Goal: Transaction & Acquisition: Purchase product/service

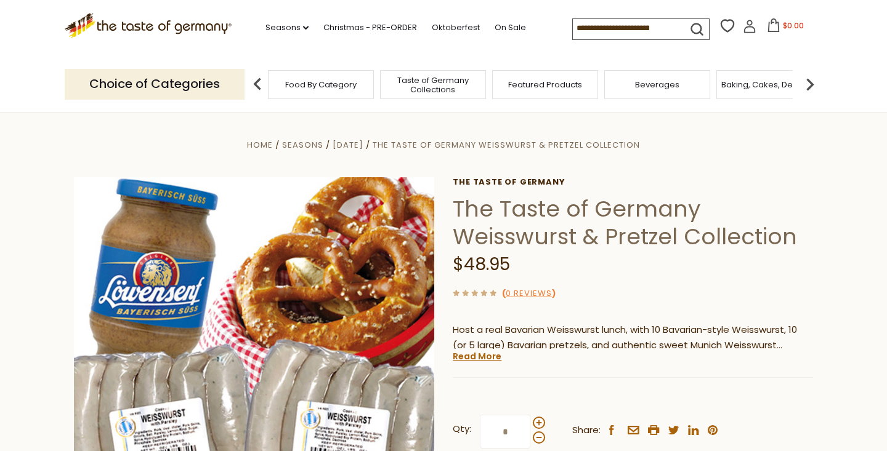
click at [322, 87] on span "Food By Category" at bounding box center [320, 84] width 71 height 9
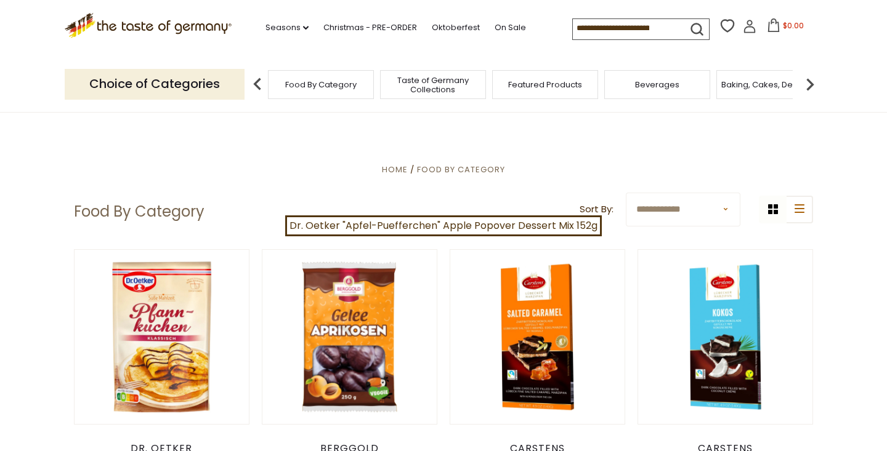
click at [598, 30] on input at bounding box center [625, 27] width 104 height 17
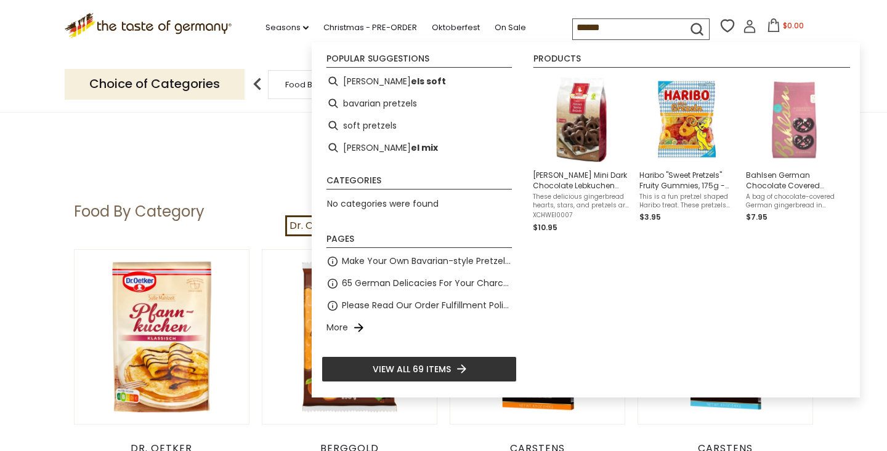
type input "*******"
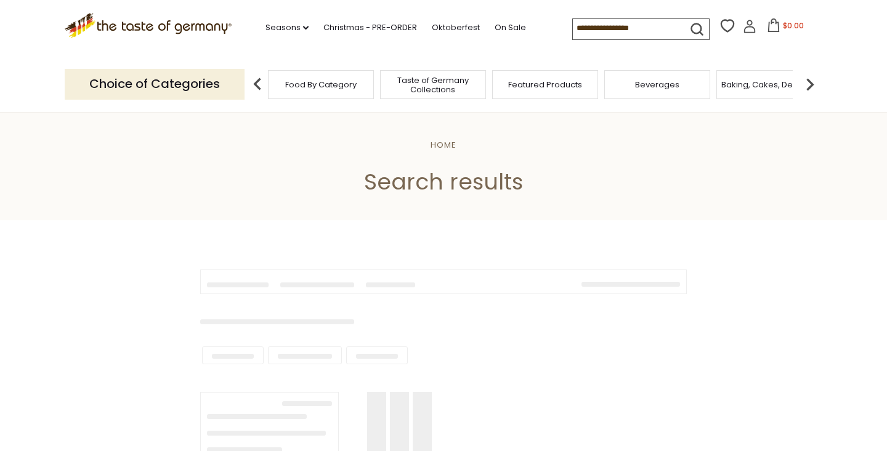
type input "*******"
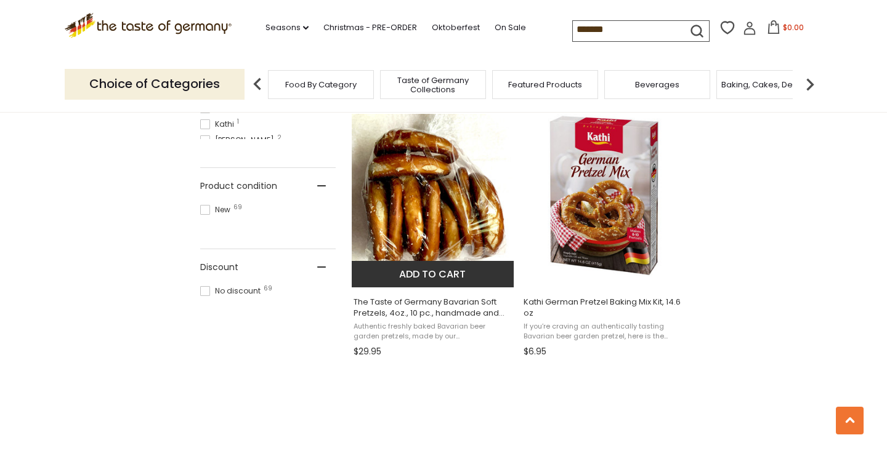
scroll to position [815, 0]
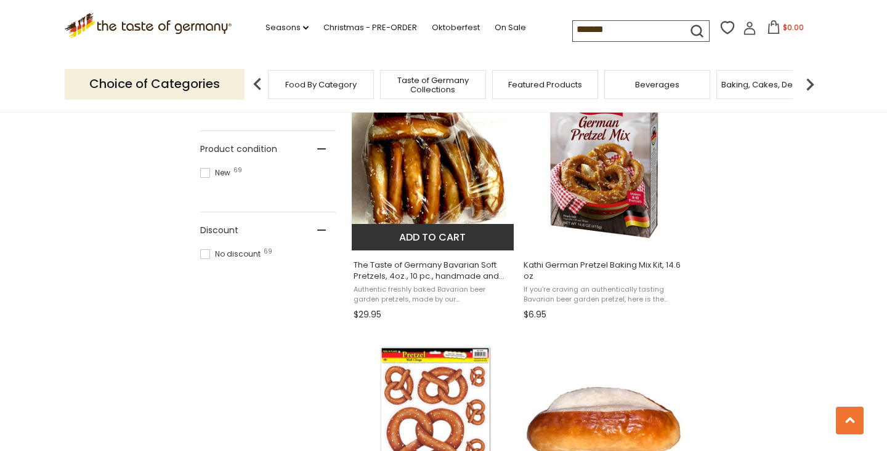
click at [457, 185] on img "The Taste of Germany Bavarian Soft Pretzels, 4oz., 10 pc., handmade and frozen" at bounding box center [433, 158] width 163 height 163
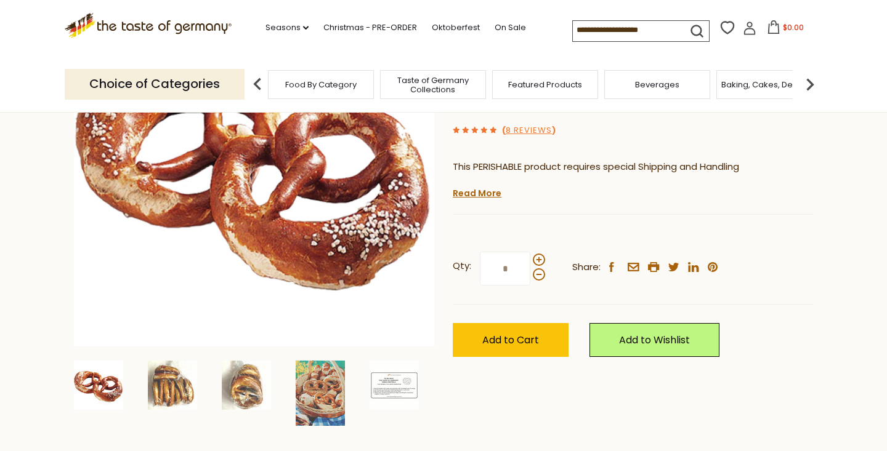
scroll to position [317, 0]
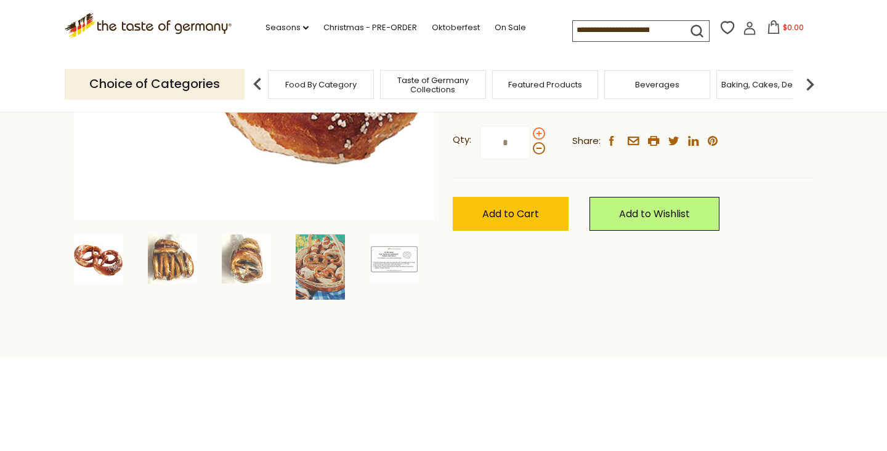
click at [539, 130] on span at bounding box center [539, 133] width 12 height 12
click at [530, 130] on input "*" at bounding box center [505, 143] width 50 height 34
click at [539, 148] on span at bounding box center [539, 148] width 12 height 12
click at [530, 148] on input "*" at bounding box center [505, 143] width 50 height 34
type input "*"
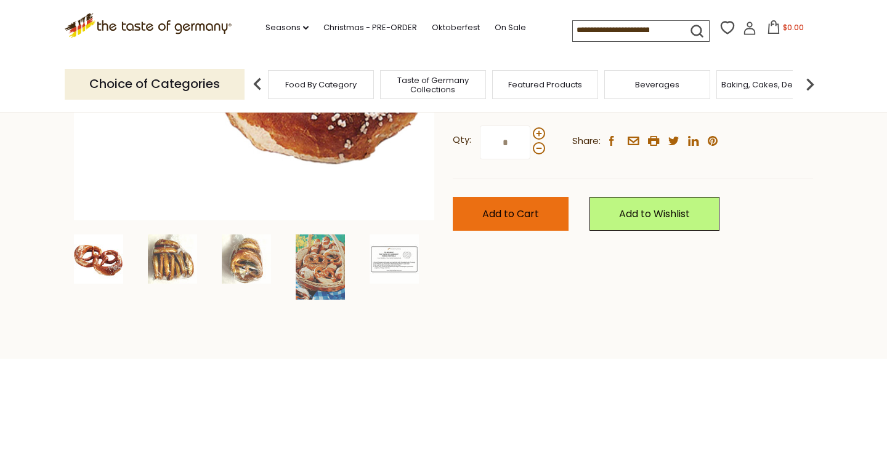
click at [518, 219] on span "Add to Cart" at bounding box center [510, 214] width 57 height 14
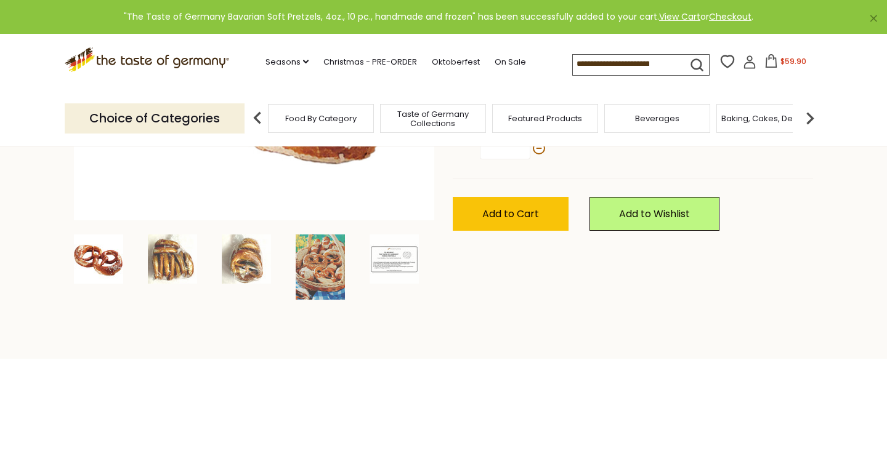
click at [790, 64] on span "$59.90" at bounding box center [793, 61] width 26 height 10
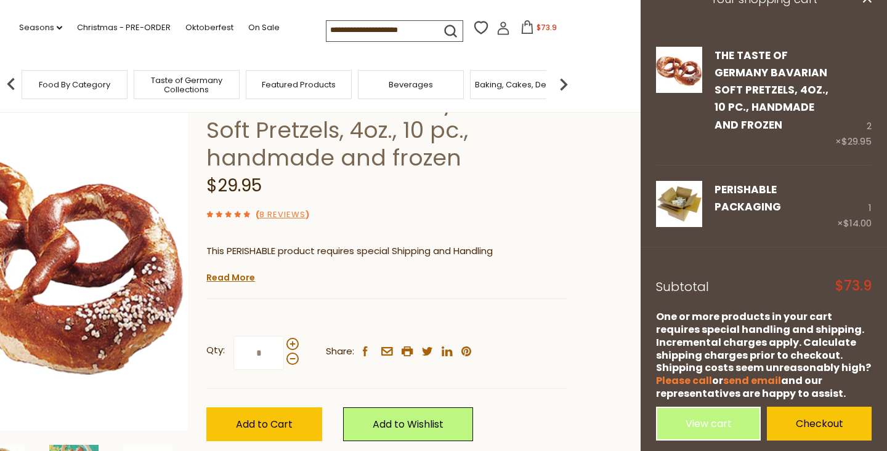
scroll to position [259, 0]
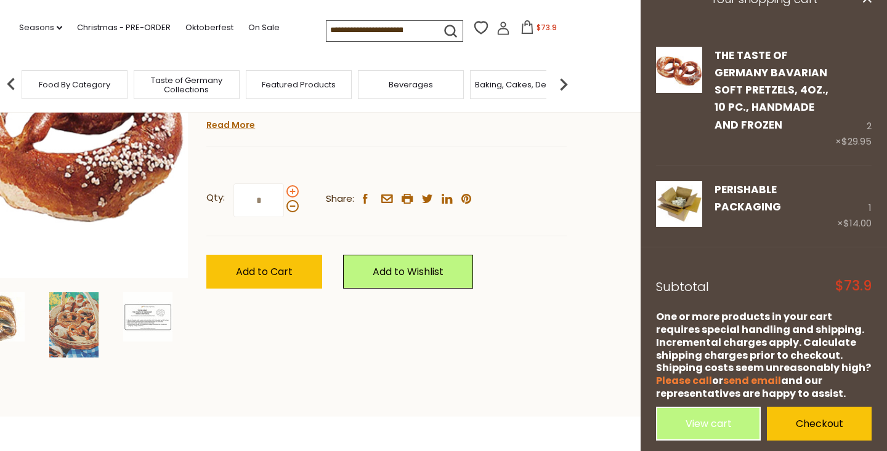
click at [292, 192] on span at bounding box center [292, 191] width 12 height 12
click at [284, 192] on input "*" at bounding box center [258, 200] width 50 height 34
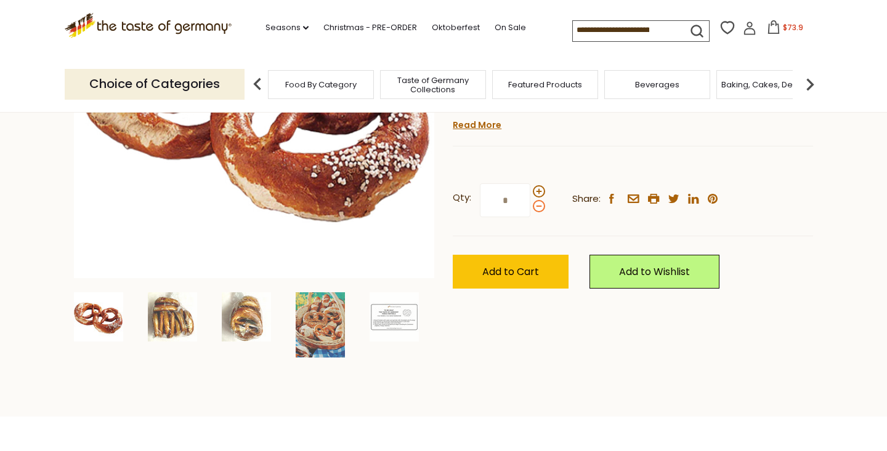
click at [542, 206] on span at bounding box center [539, 206] width 12 height 12
click at [530, 206] on input "*" at bounding box center [505, 200] width 50 height 34
type input "*"
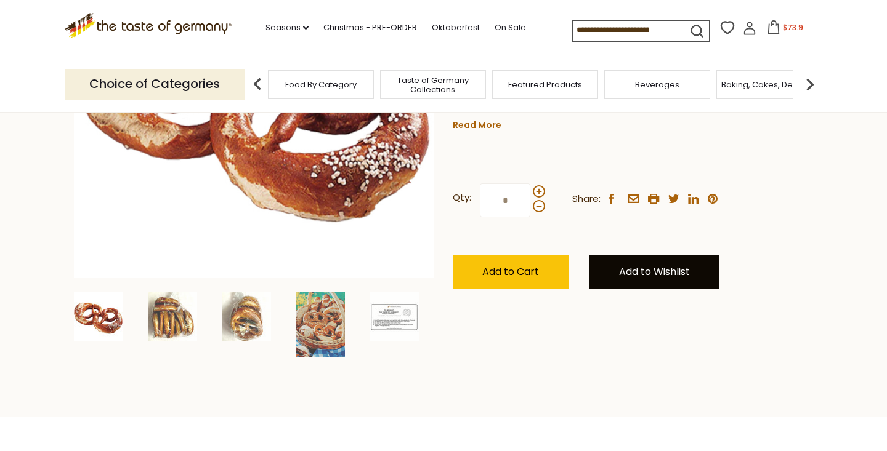
scroll to position [0, 0]
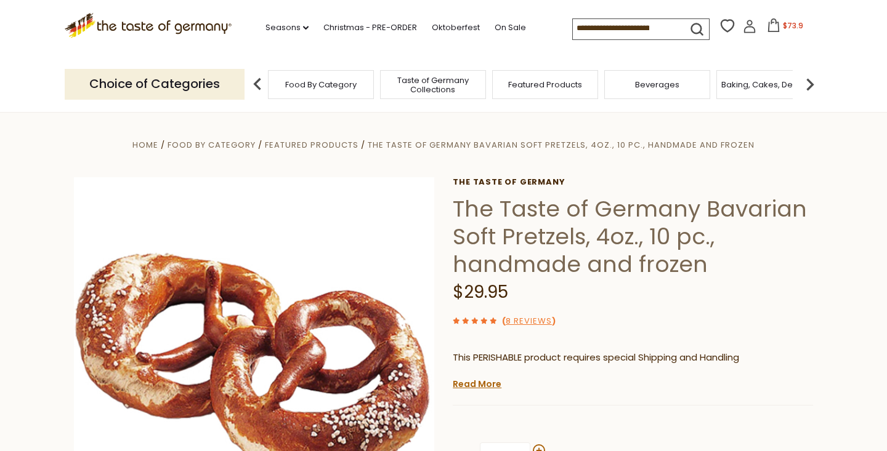
click at [792, 24] on span "$73.9" at bounding box center [792, 25] width 20 height 10
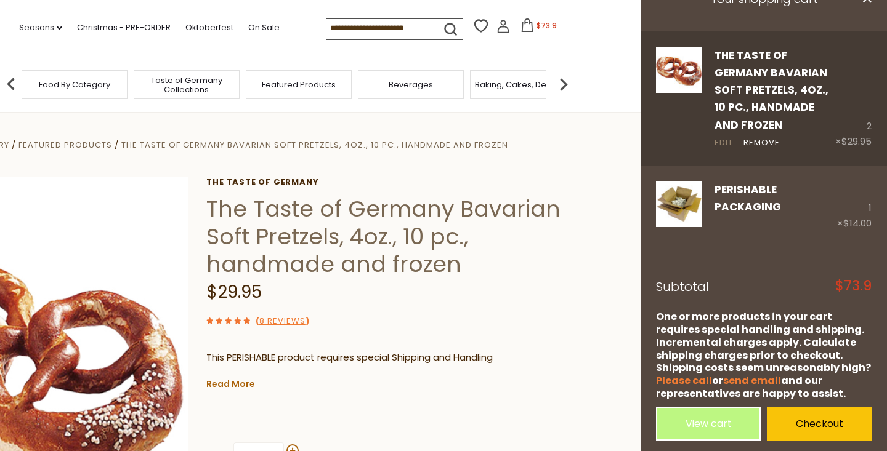
click at [729, 141] on link "Edit" at bounding box center [723, 143] width 18 height 13
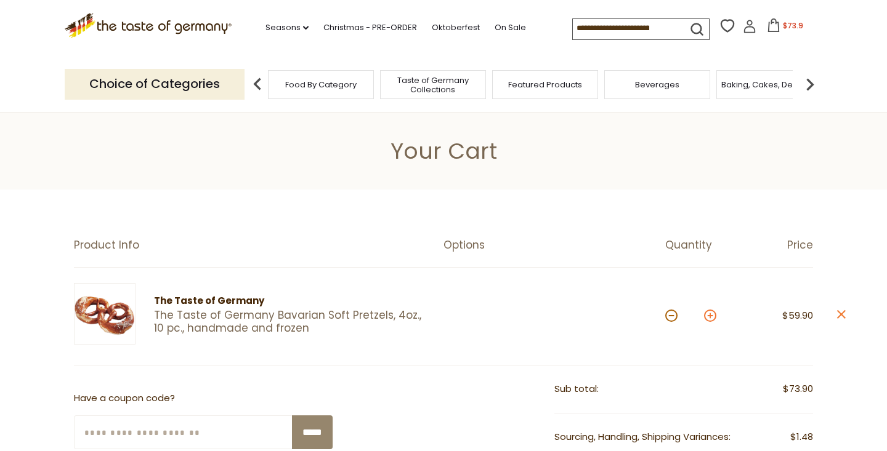
click at [710, 311] on button at bounding box center [710, 316] width 12 height 12
type input "*"
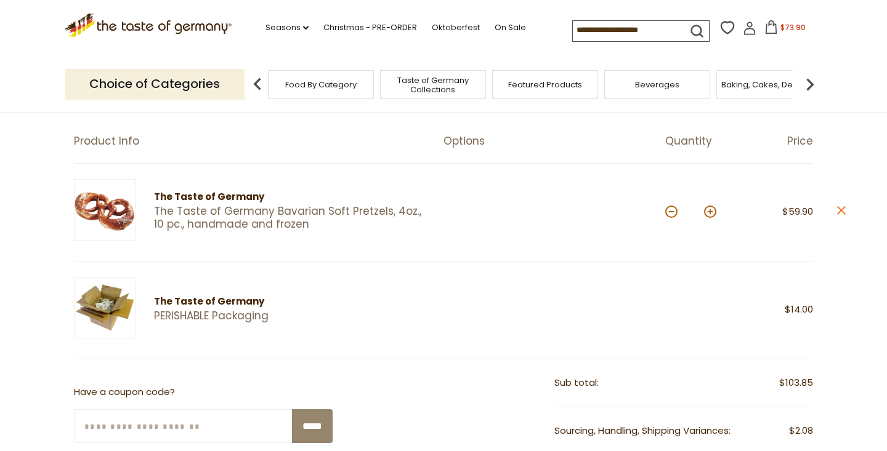
scroll to position [107, 0]
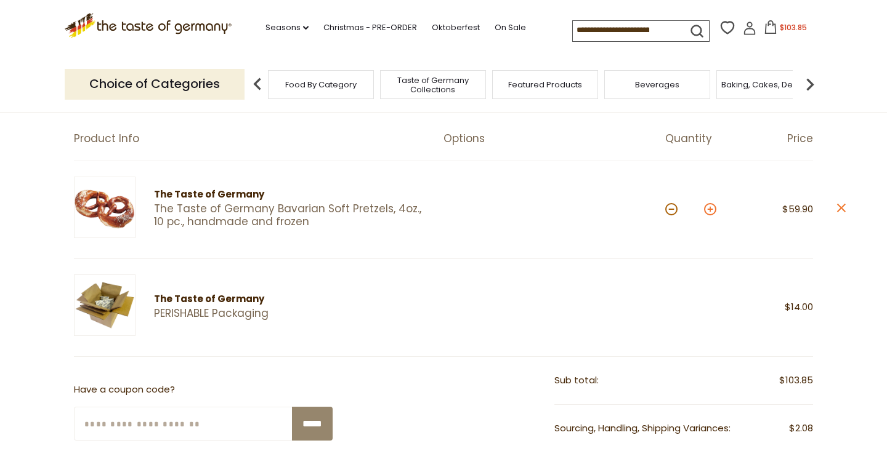
click at [709, 209] on button at bounding box center [710, 209] width 12 height 12
type input "*"
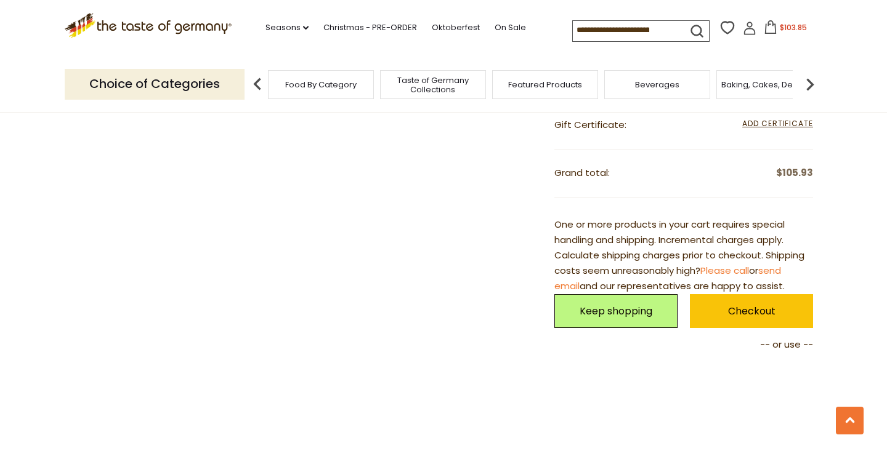
scroll to position [528, 0]
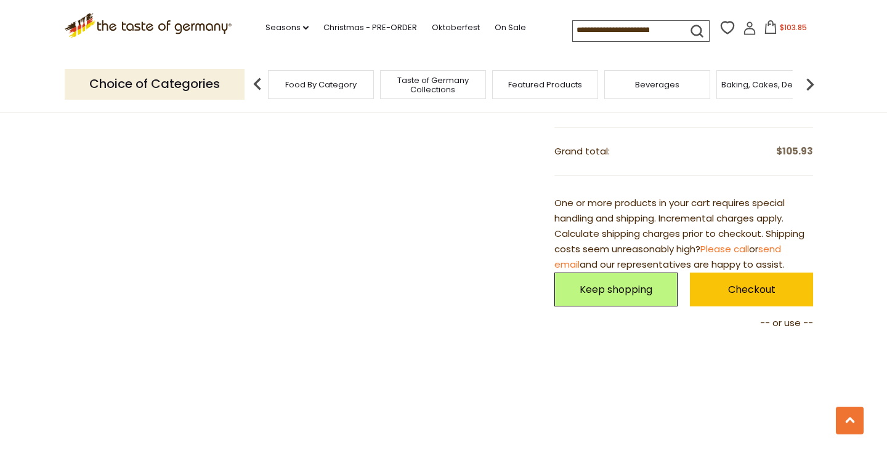
click at [755, 290] on link "Checkout" at bounding box center [751, 290] width 123 height 34
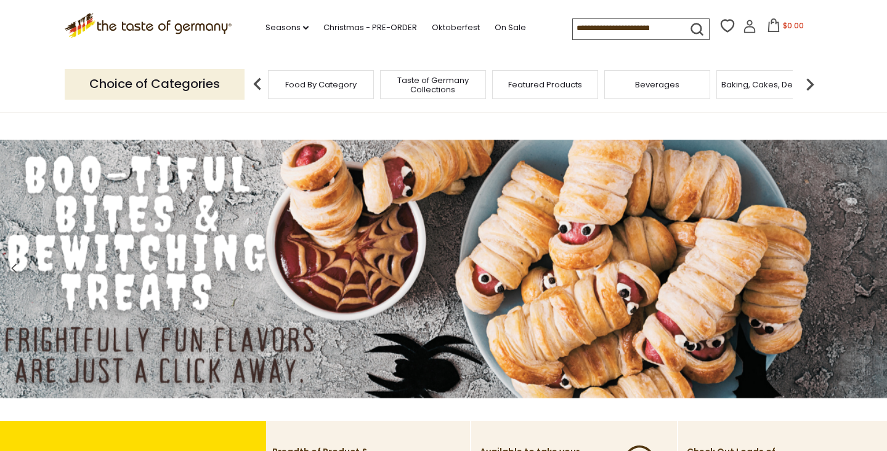
click at [595, 22] on input at bounding box center [625, 27] width 104 height 17
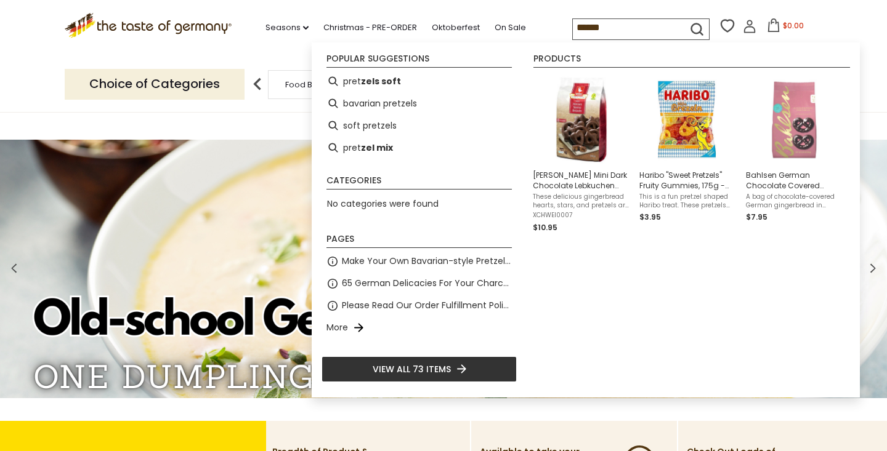
type input "*******"
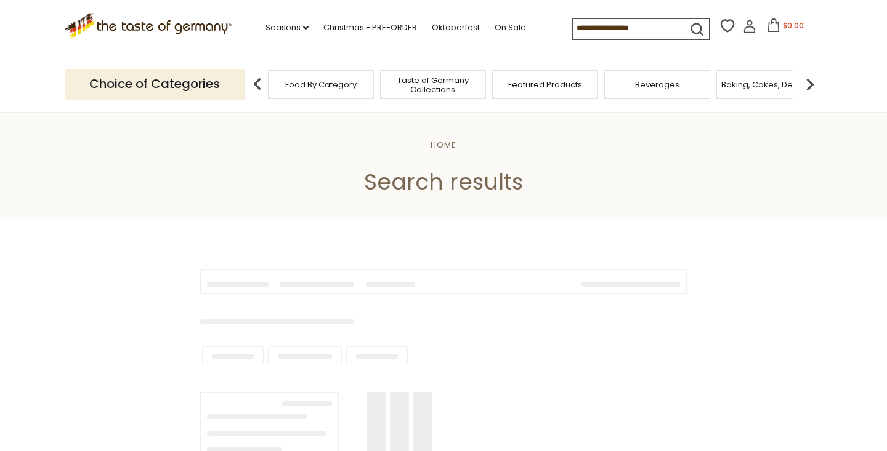
type input "*******"
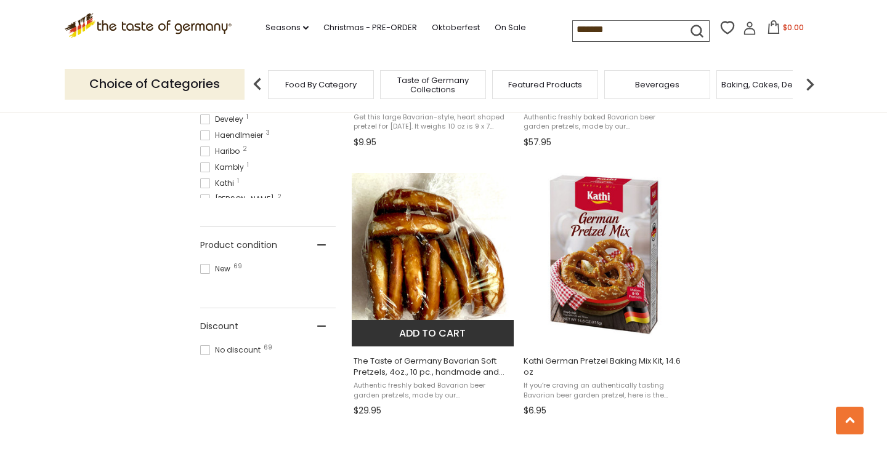
scroll to position [723, 0]
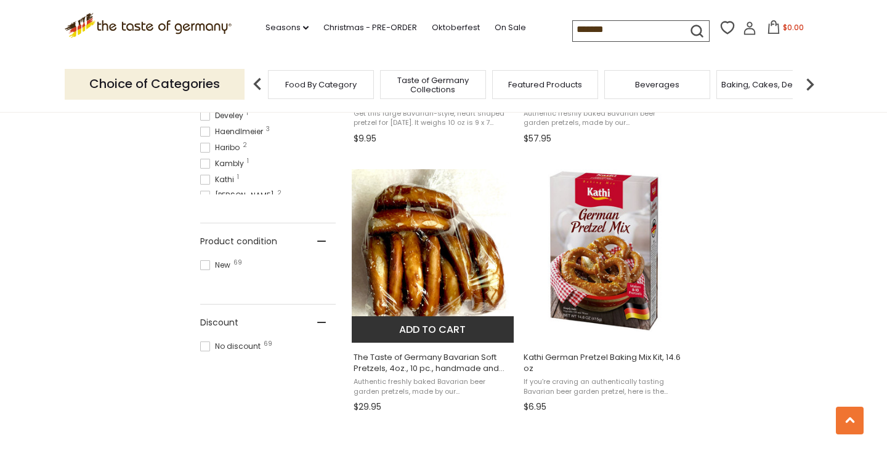
click at [444, 255] on img "The Taste of Germany Bavarian Soft Pretzels, 4oz., 10 pc., handmade and frozen" at bounding box center [433, 250] width 163 height 163
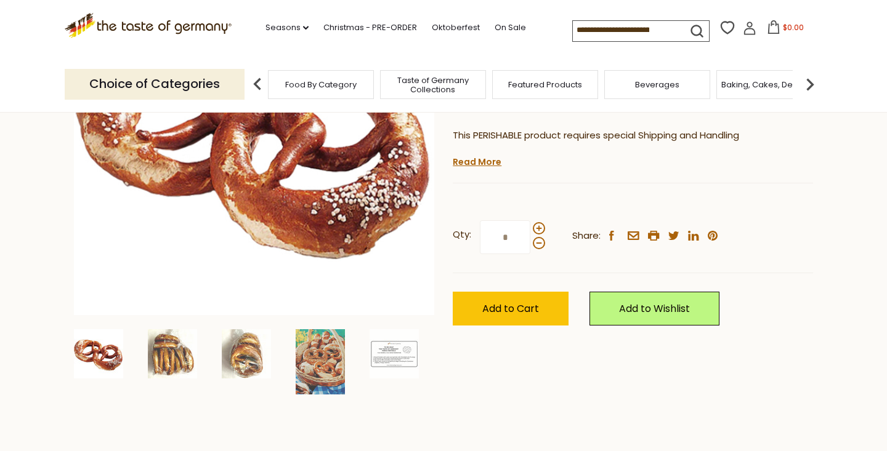
scroll to position [207, 0]
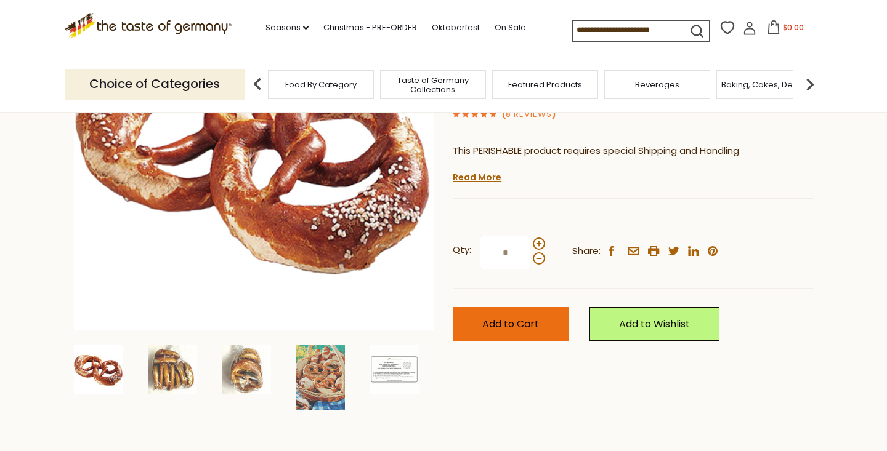
click at [525, 336] on button "Add to Cart" at bounding box center [510, 324] width 116 height 34
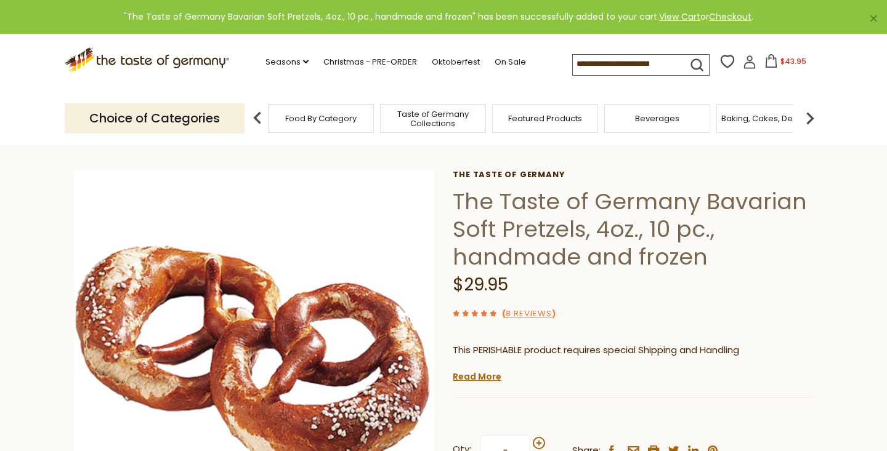
scroll to position [0, 0]
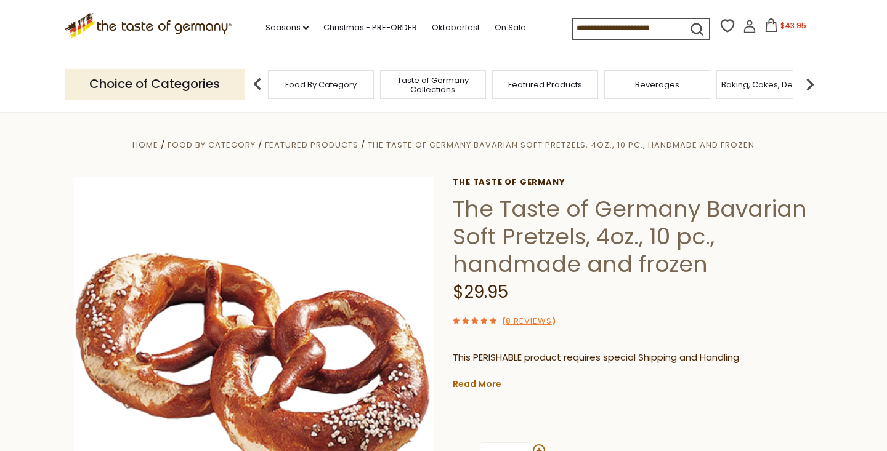
click at [784, 25] on span "$43.95" at bounding box center [793, 25] width 26 height 10
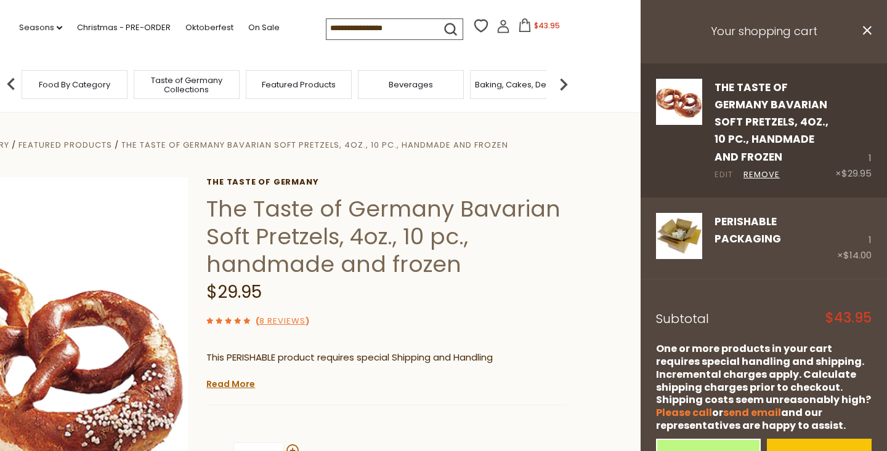
click at [727, 172] on link "Edit" at bounding box center [723, 175] width 18 height 13
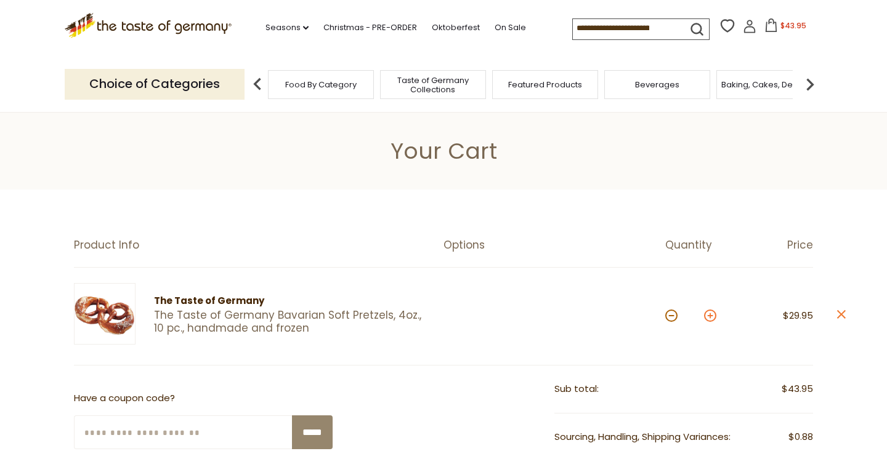
click at [705, 318] on button at bounding box center [710, 316] width 12 height 12
type input "*"
